Goal: Task Accomplishment & Management: Manage account settings

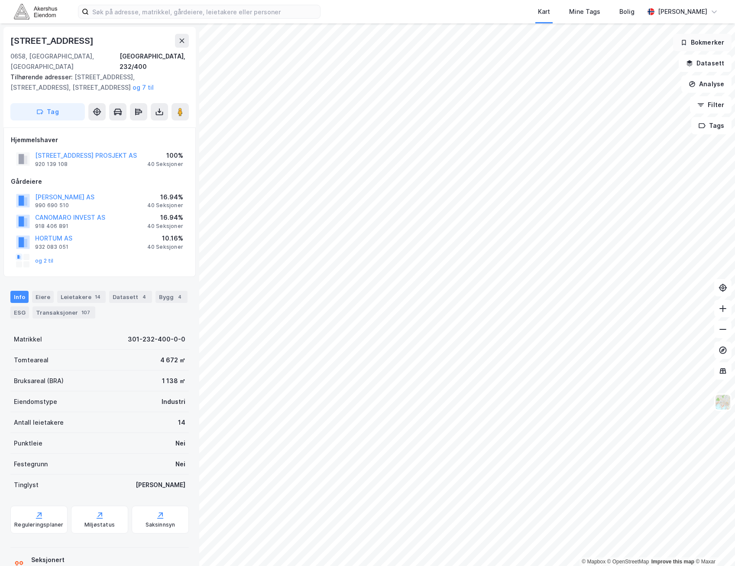
click at [723, 50] on div "© Mapbox © OpenStreetMap Improve this map © [GEOGRAPHIC_DATA][STREET_ADDRESS] T…" at bounding box center [367, 294] width 735 height 543
click at [735, 203] on html "Kart Mine Tags Bolig [PERSON_NAME] © Mapbox © OpenStreetMap Improve this map © …" at bounding box center [367, 283] width 735 height 566
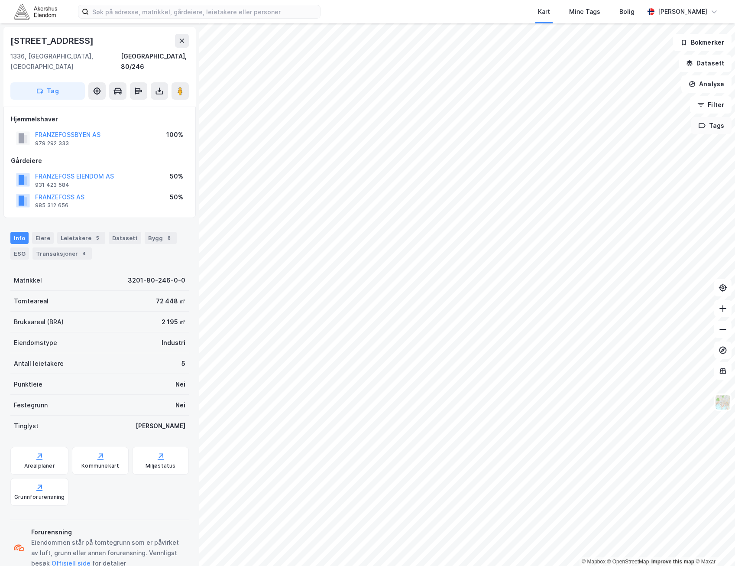
click at [718, 121] on button "Tags" at bounding box center [712, 125] width 40 height 17
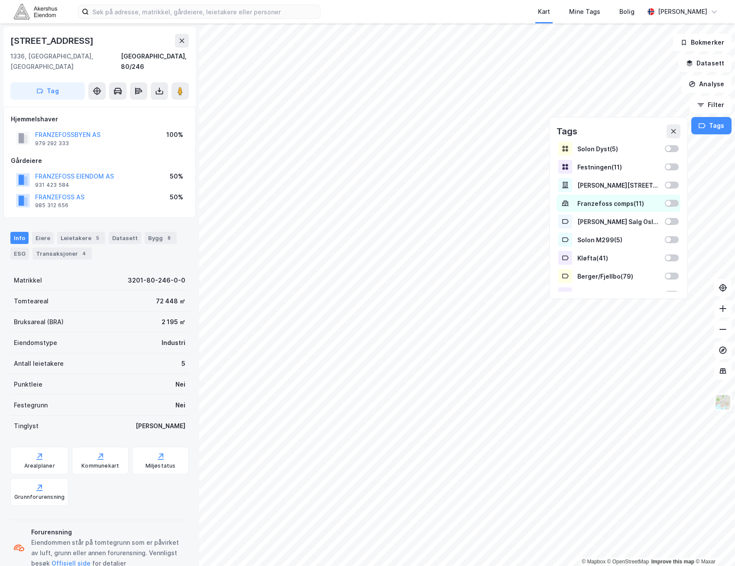
click at [637, 201] on div "Franzefoss comps ( 11 )" at bounding box center [619, 203] width 82 height 7
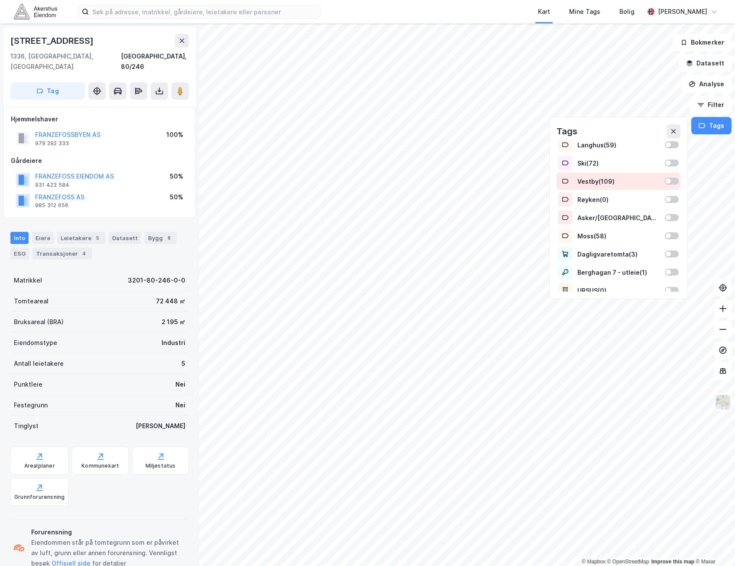
scroll to position [284, 0]
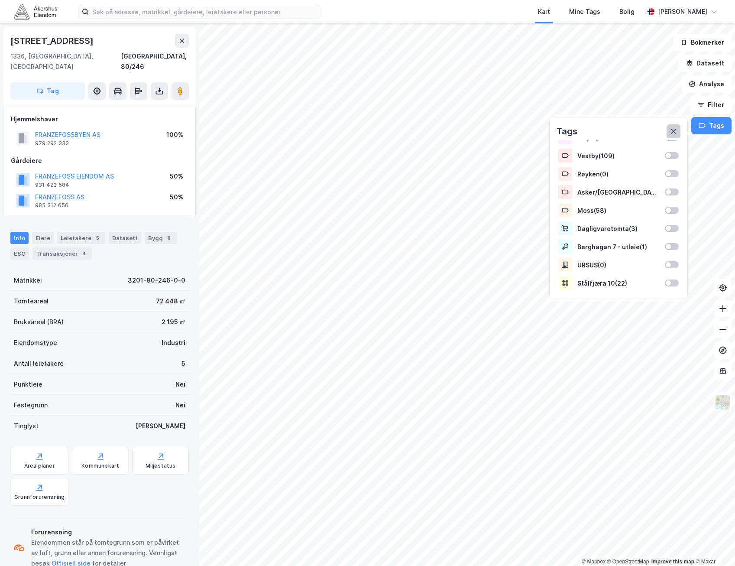
click at [672, 130] on icon at bounding box center [673, 131] width 7 height 7
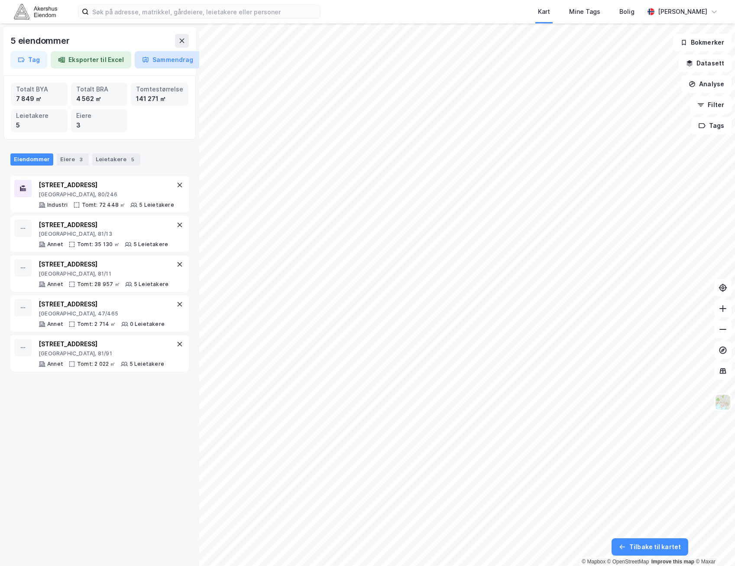
click at [166, 62] on button "Sammendrag" at bounding box center [168, 59] width 66 height 17
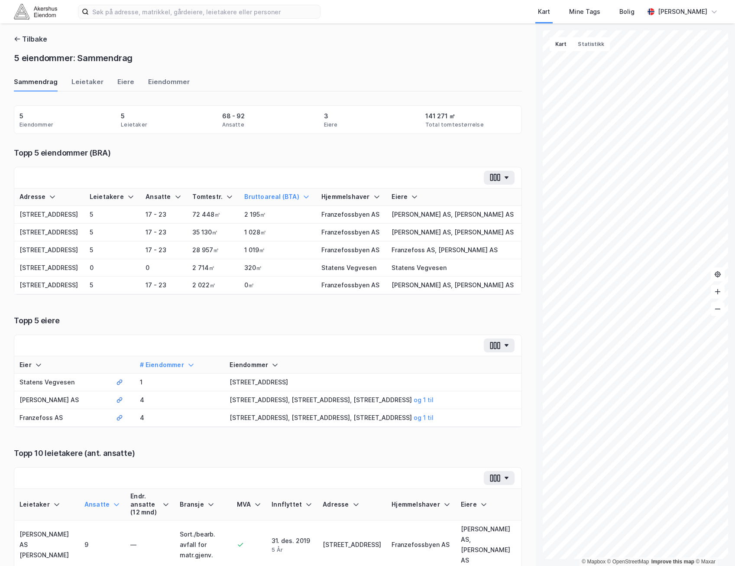
click at [393, 313] on div "Adresse Leietakere Ansatte Tomtestr. Bruttoareal (BTA) Hjemmelshaver Eiere Fran…" at bounding box center [267, 251] width 507 height 127
click at [416, 270] on td "Statens Vegvesen" at bounding box center [454, 268] width 135 height 18
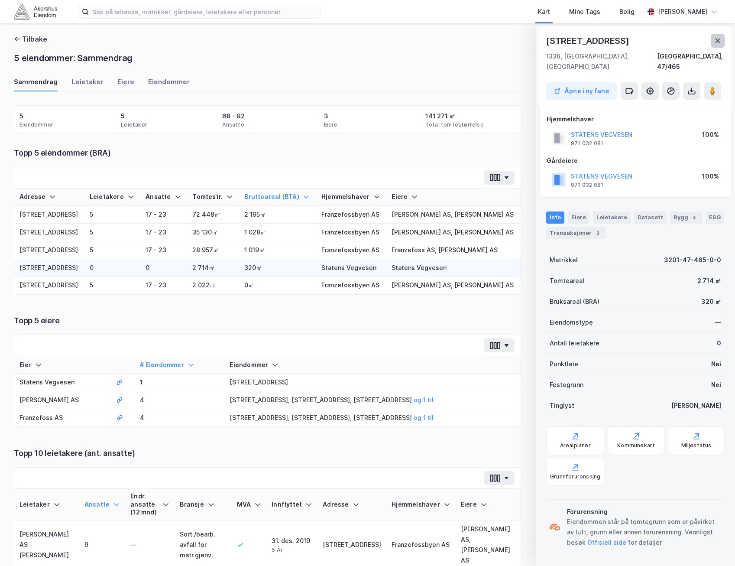
click at [721, 41] on button at bounding box center [718, 41] width 14 height 14
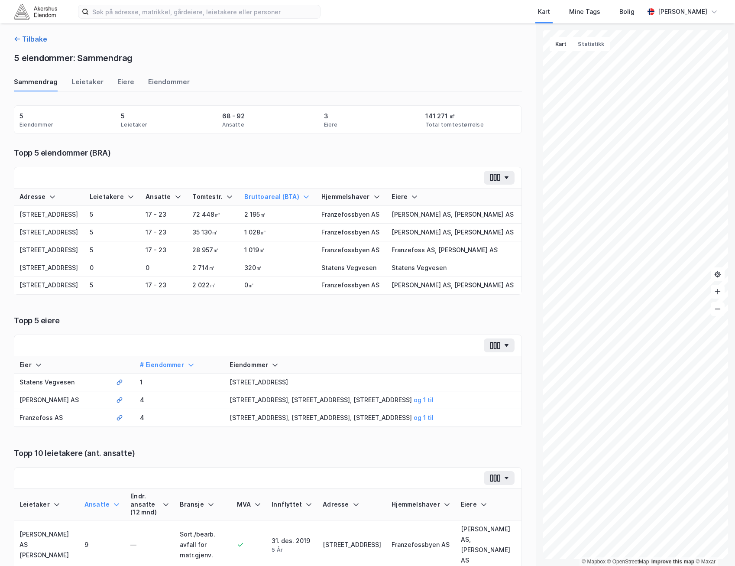
click at [30, 39] on button "Tilbake" at bounding box center [30, 39] width 33 height 10
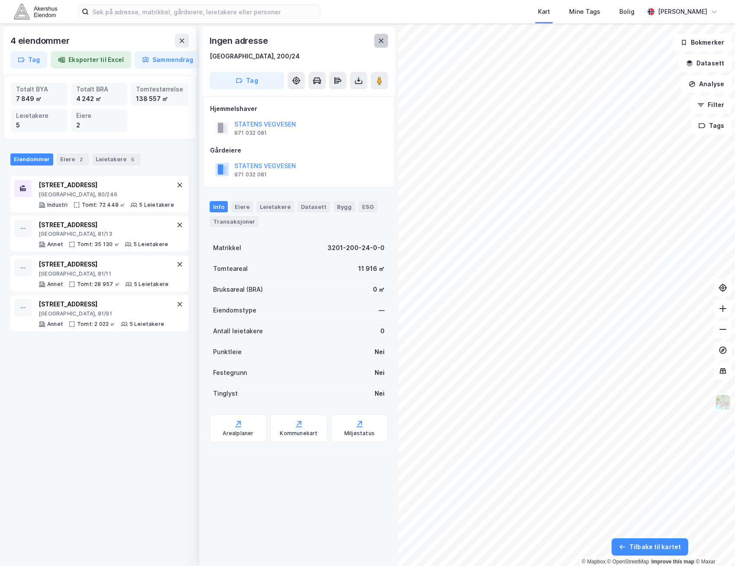
click at [385, 39] on button at bounding box center [381, 41] width 14 height 14
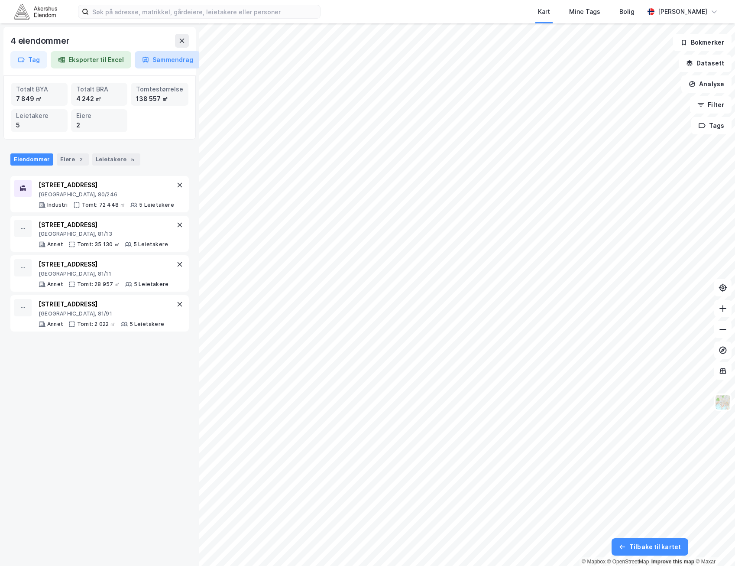
click at [162, 65] on button "Sammendrag" at bounding box center [168, 59] width 66 height 17
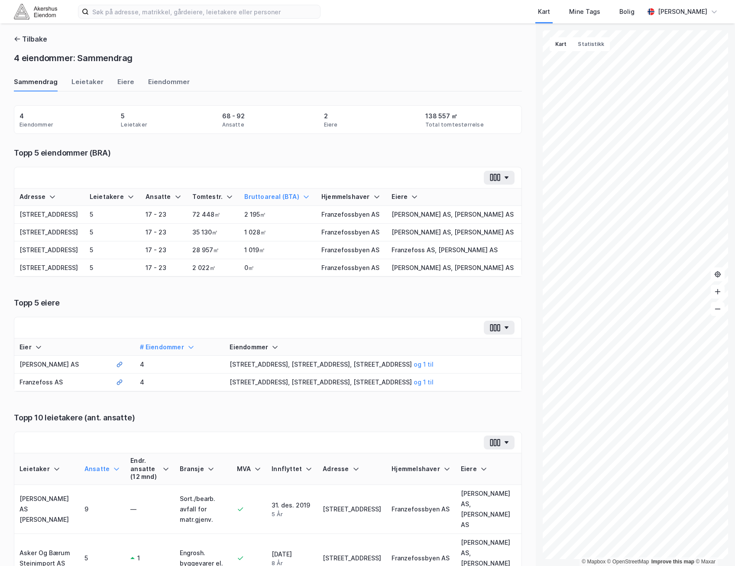
click at [217, 293] on div "Adresse Leietakere Ansatte Tomtestr. Bruttoareal (BTA) Hjemmelshaver Eiere Fran…" at bounding box center [267, 243] width 507 height 110
click at [244, 211] on td "2 195㎡" at bounding box center [277, 215] width 77 height 18
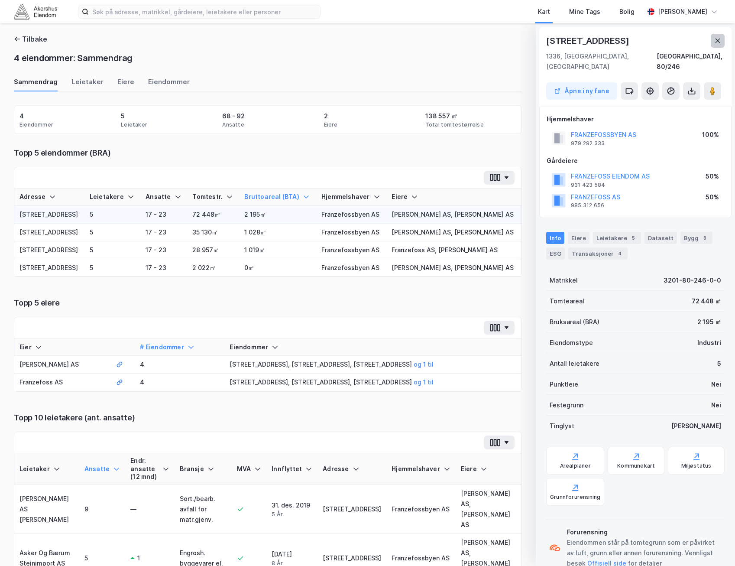
click at [713, 39] on button at bounding box center [718, 41] width 14 height 14
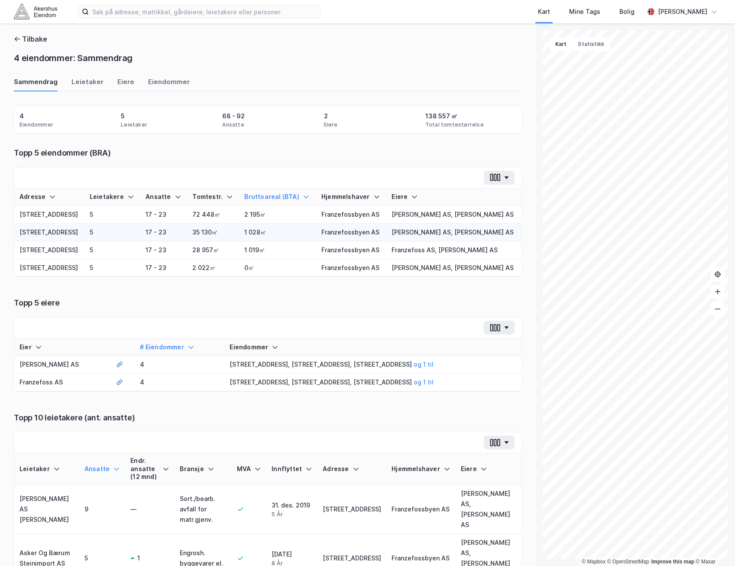
click at [301, 232] on td "1 028㎡" at bounding box center [277, 233] width 77 height 18
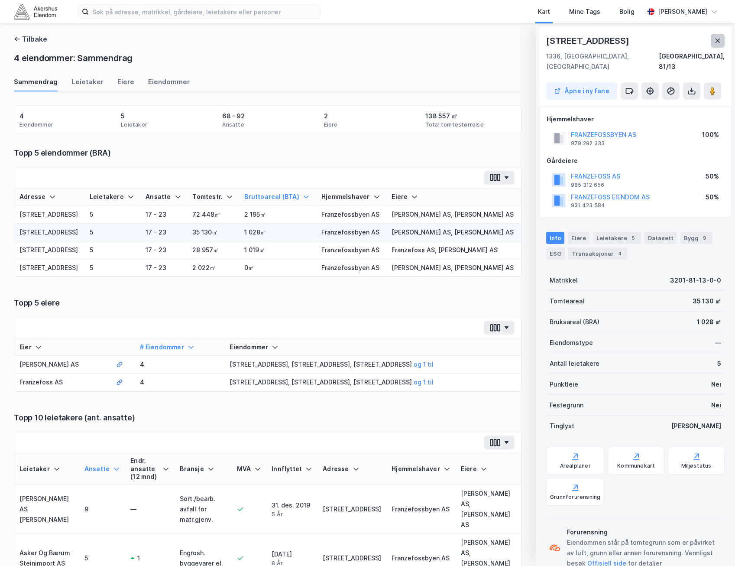
click at [715, 42] on icon at bounding box center [718, 40] width 7 height 7
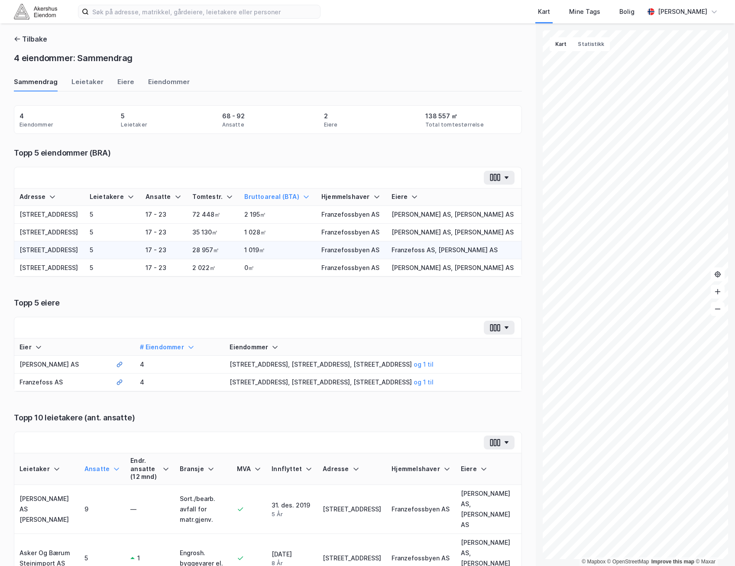
click at [331, 250] on td "Franzefossbyen AS" at bounding box center [351, 250] width 70 height 18
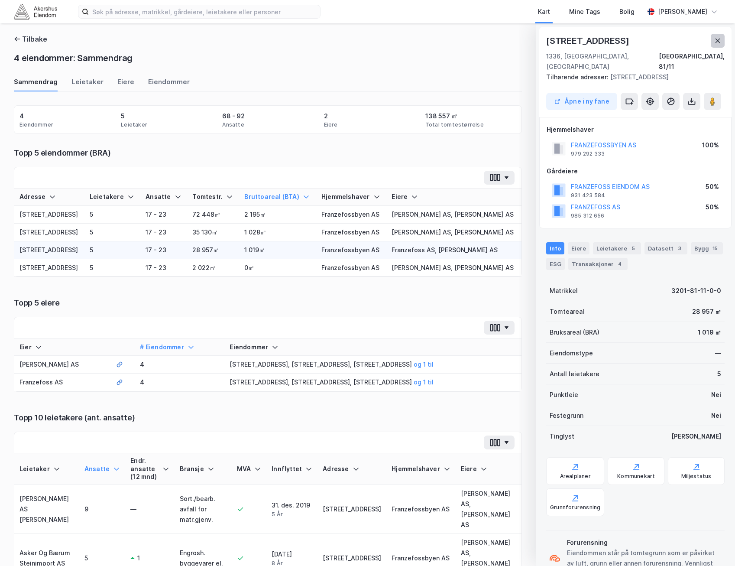
click at [715, 40] on icon at bounding box center [718, 40] width 7 height 7
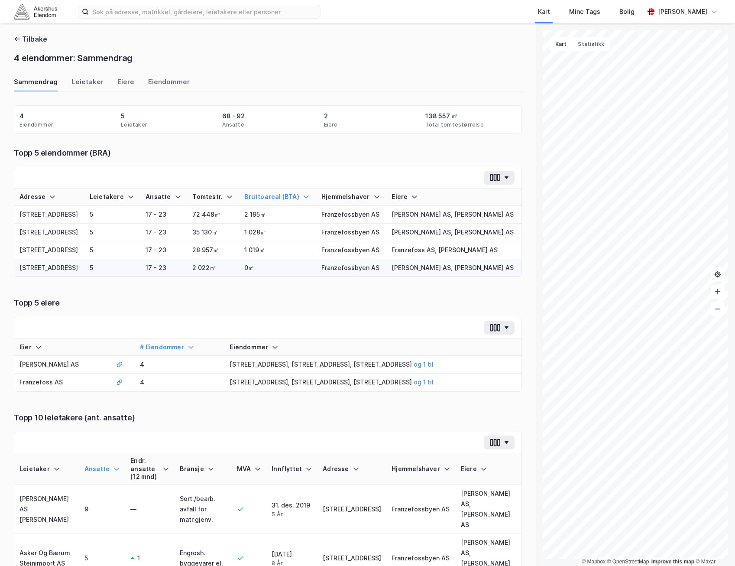
click at [246, 269] on td "0㎡" at bounding box center [277, 268] width 77 height 18
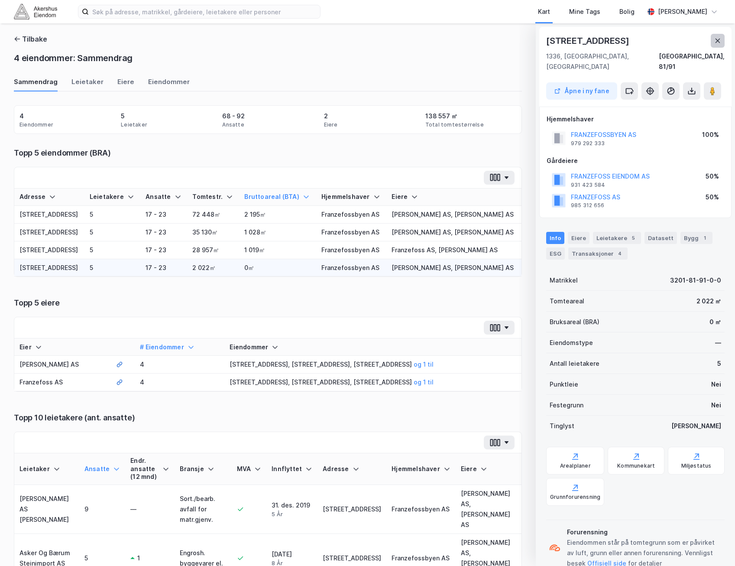
click at [718, 39] on icon at bounding box center [718, 40] width 7 height 7
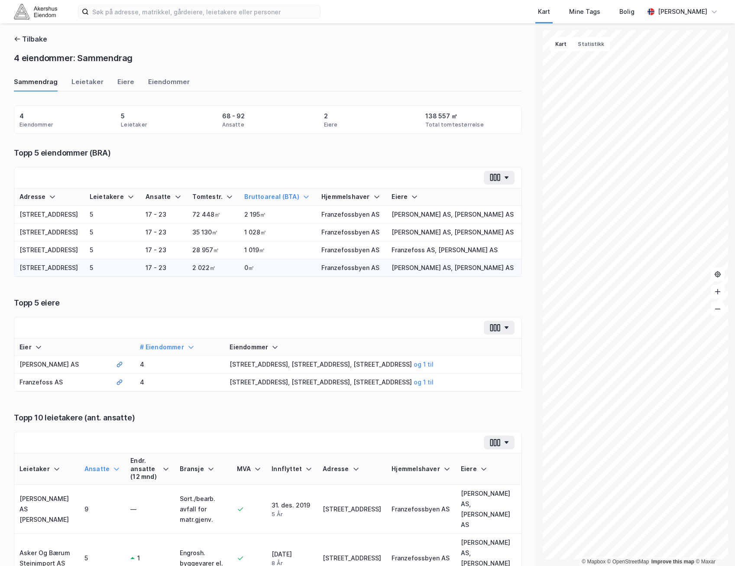
click at [432, 270] on td "[PERSON_NAME] AS, [PERSON_NAME] AS" at bounding box center [454, 268] width 135 height 18
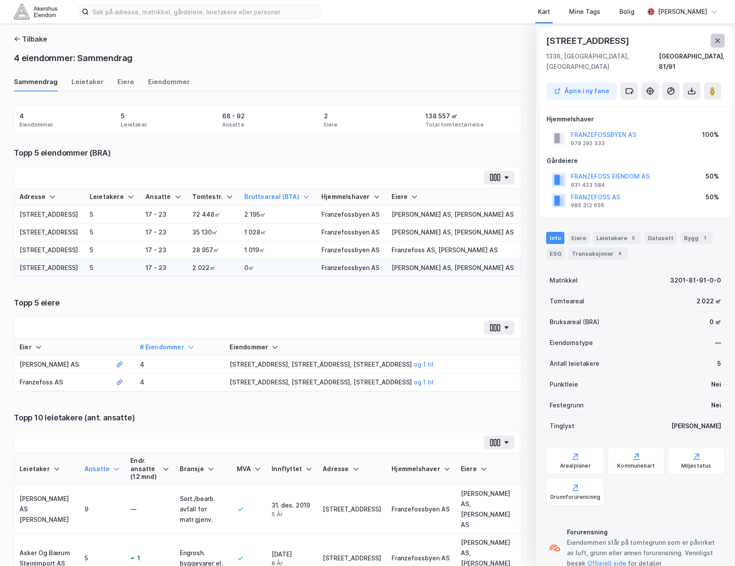
click at [717, 42] on icon at bounding box center [718, 41] width 5 height 4
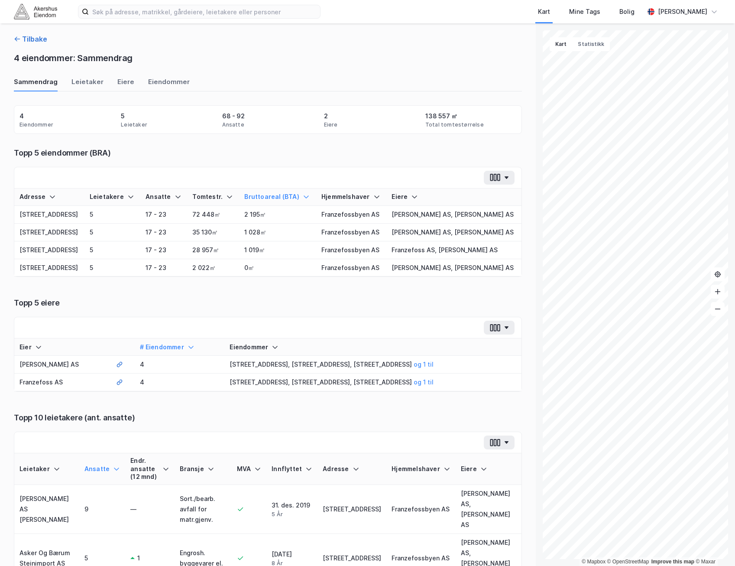
click at [22, 36] on button "Tilbake" at bounding box center [30, 39] width 33 height 10
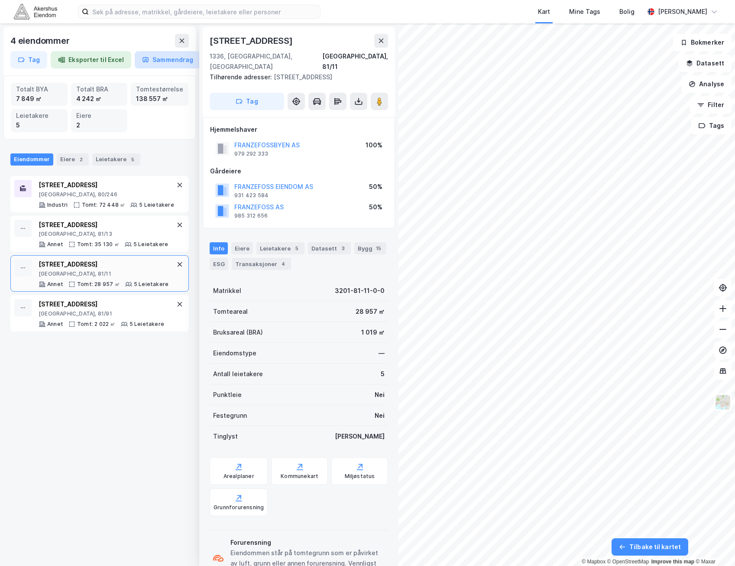
click at [162, 58] on button "Sammendrag" at bounding box center [168, 59] width 66 height 17
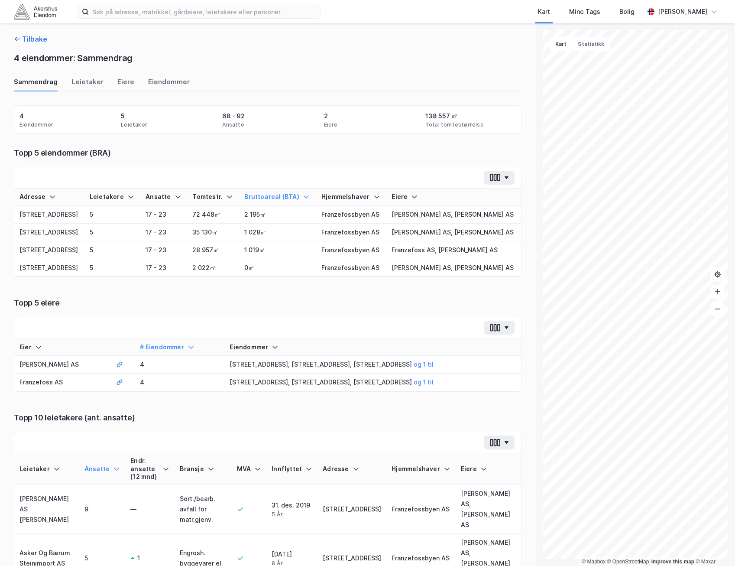
click at [42, 42] on button "Tilbake" at bounding box center [30, 39] width 33 height 10
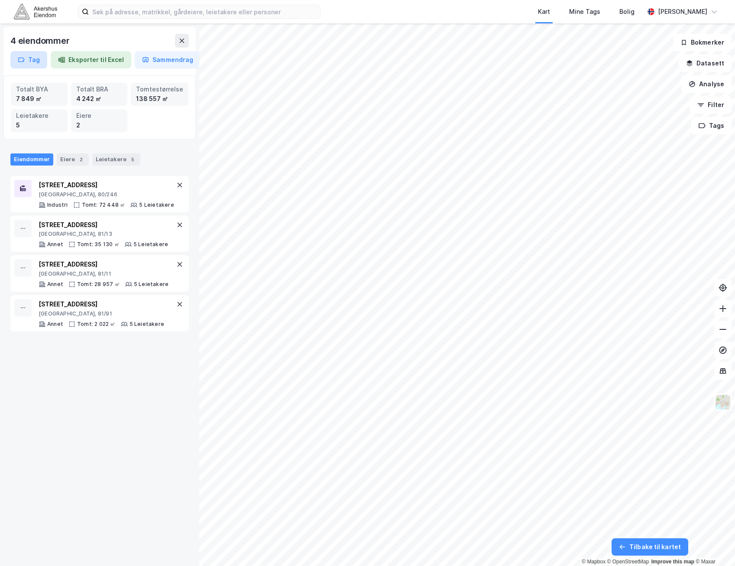
click at [40, 58] on button "Tag" at bounding box center [28, 59] width 37 height 17
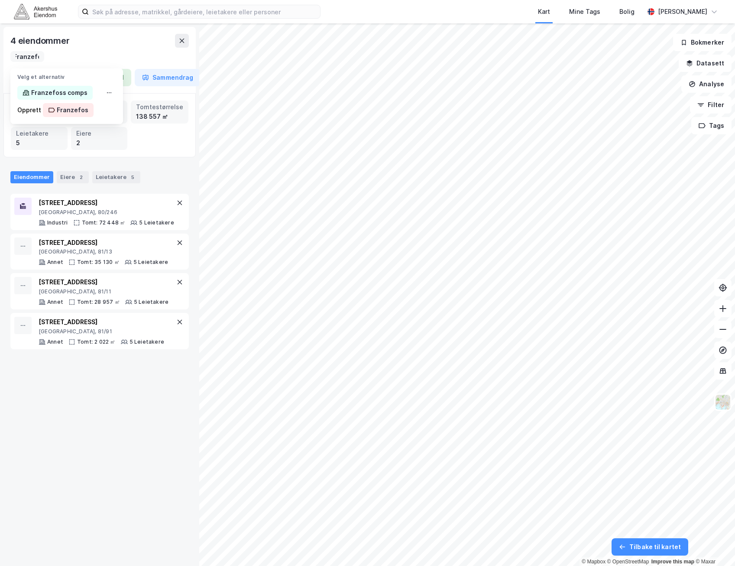
scroll to position [0, 9]
type input "Franzefoss"
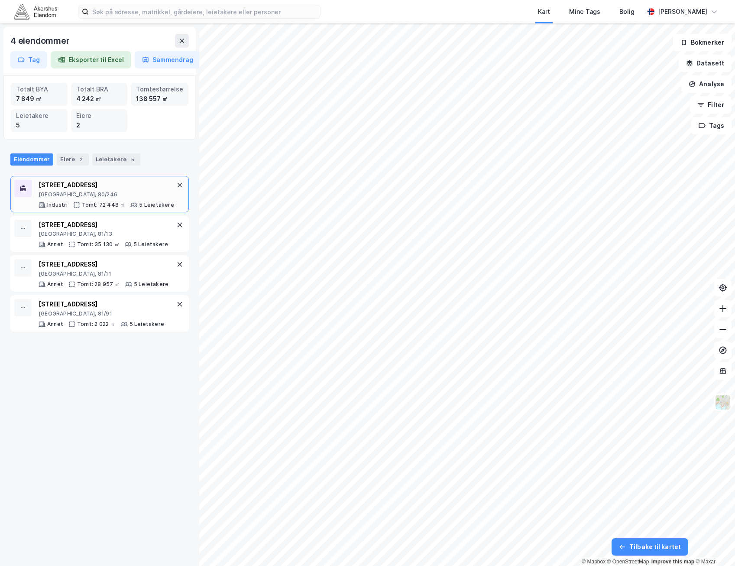
click at [111, 184] on div "[STREET_ADDRESS]" at bounding box center [107, 185] width 136 height 10
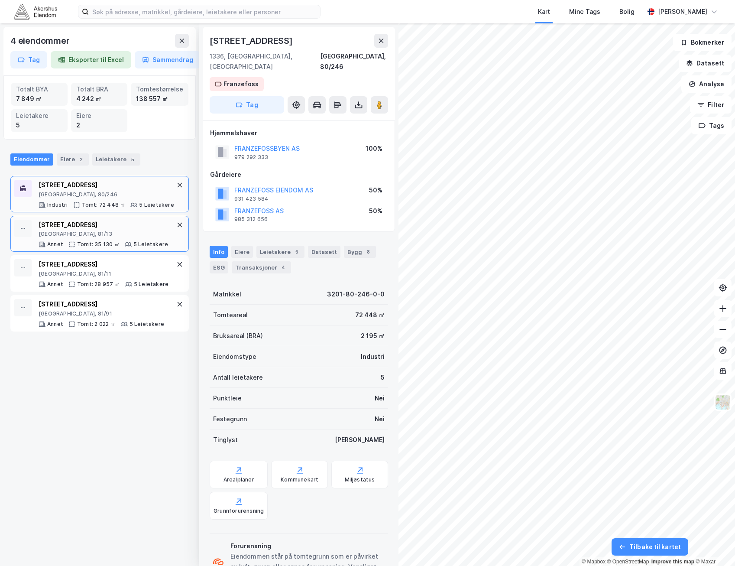
click at [97, 243] on div "Tomt: 35 130 ㎡" at bounding box center [98, 244] width 42 height 7
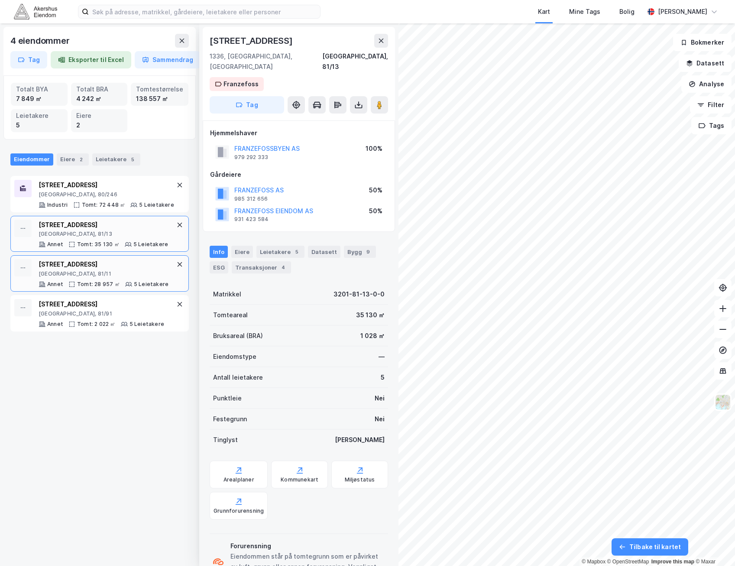
click at [90, 269] on div "[STREET_ADDRESS]" at bounding box center [104, 264] width 130 height 10
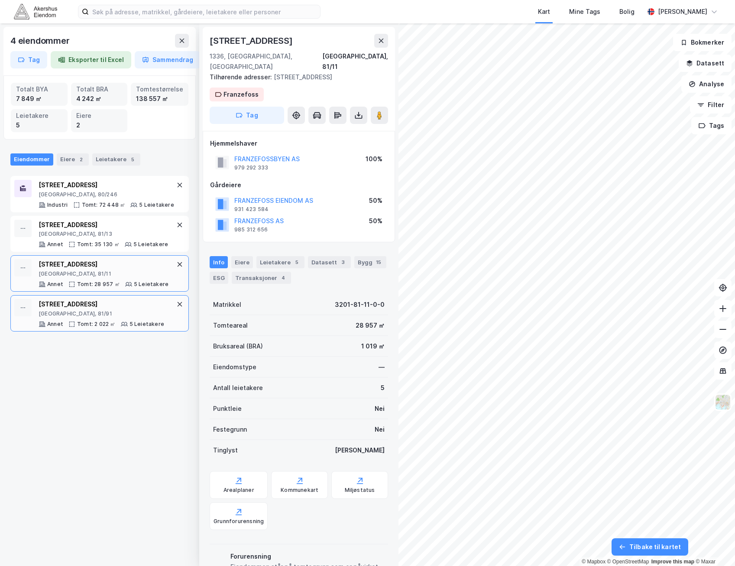
click at [83, 314] on div "[GEOGRAPHIC_DATA], 81/91" at bounding box center [102, 313] width 126 height 7
